Goal: Information Seeking & Learning: Find specific fact

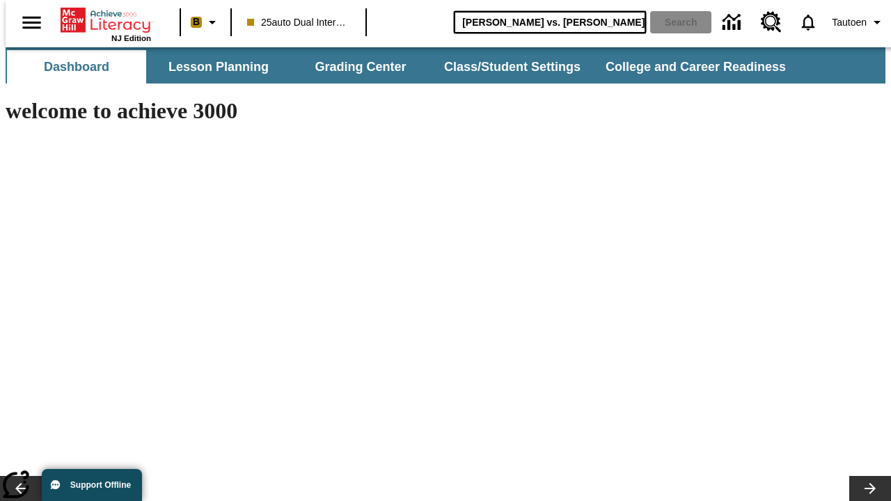
type input "[PERSON_NAME] vs. [PERSON_NAME]"
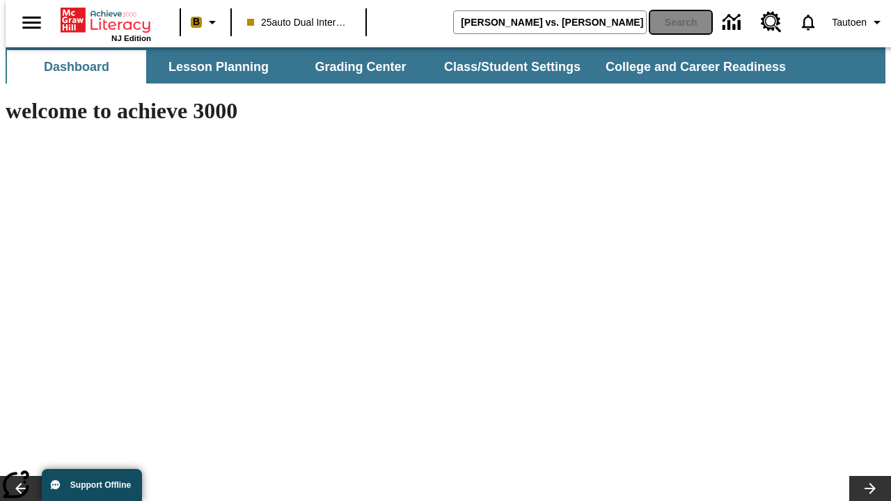
click at [672, 22] on button "Search" at bounding box center [680, 22] width 61 height 22
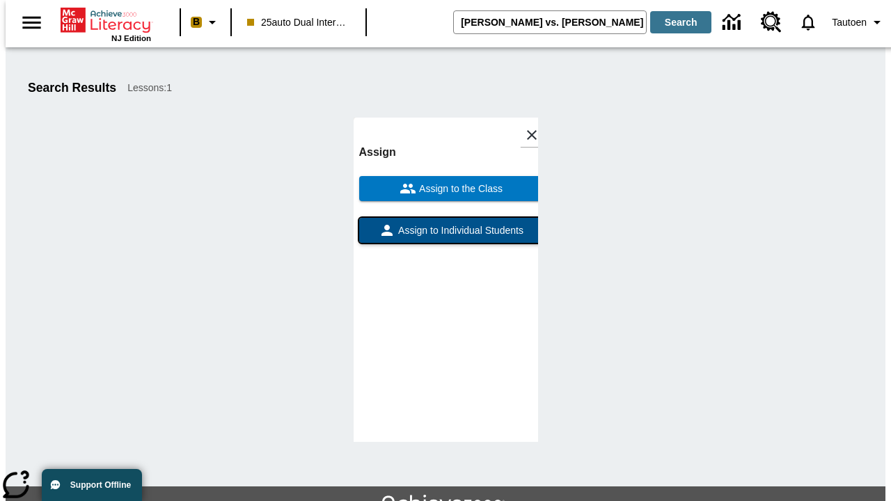
click at [445, 223] on span "Assign to Individual Students" at bounding box center [459, 230] width 128 height 15
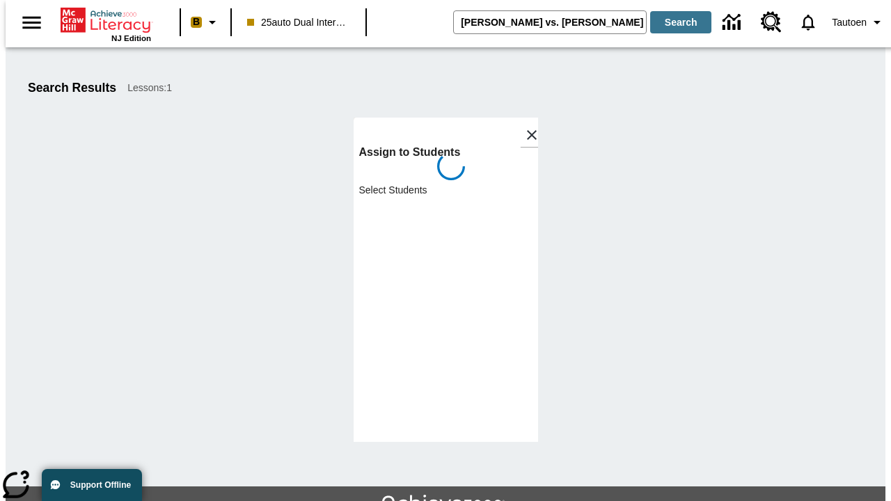
scroll to position [76, 0]
